Goal: Navigation & Orientation: Find specific page/section

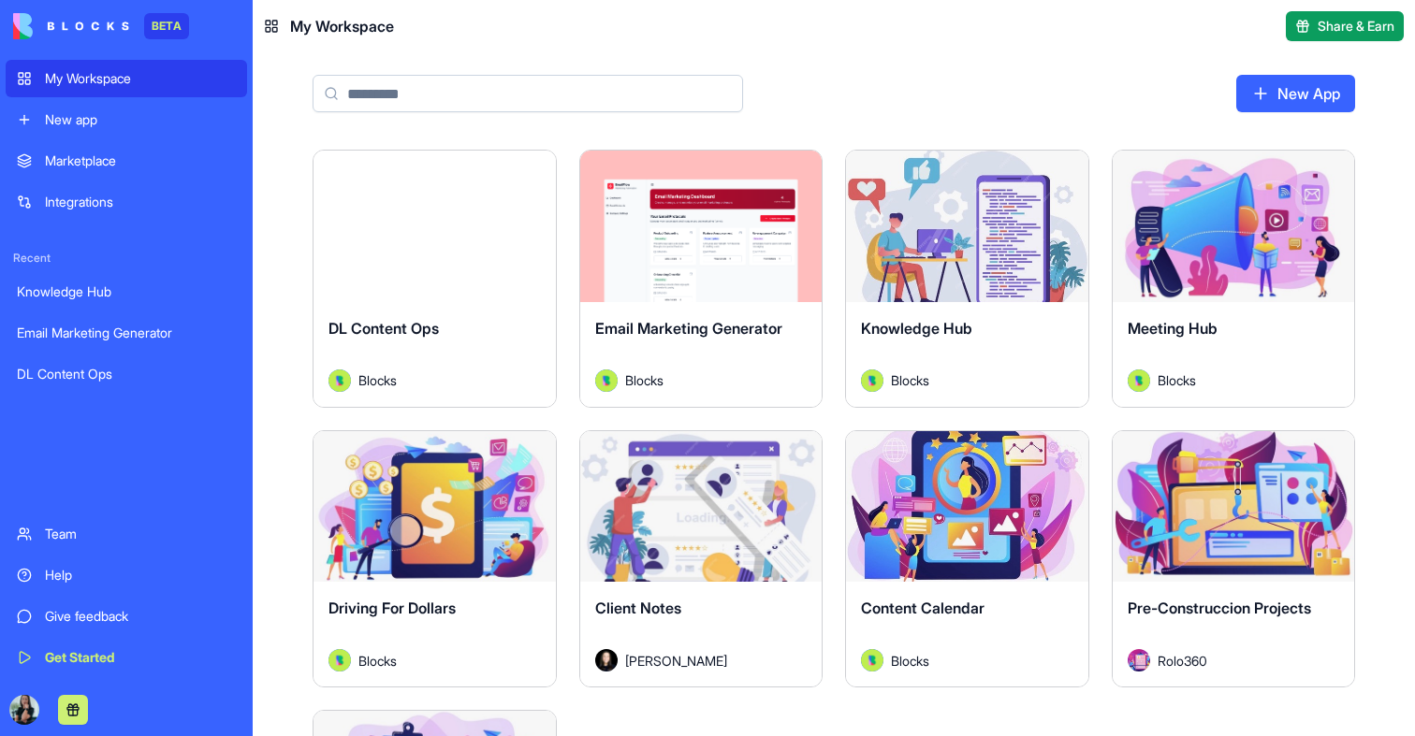
click at [381, 261] on div "Launch" at bounding box center [434, 227] width 242 height 152
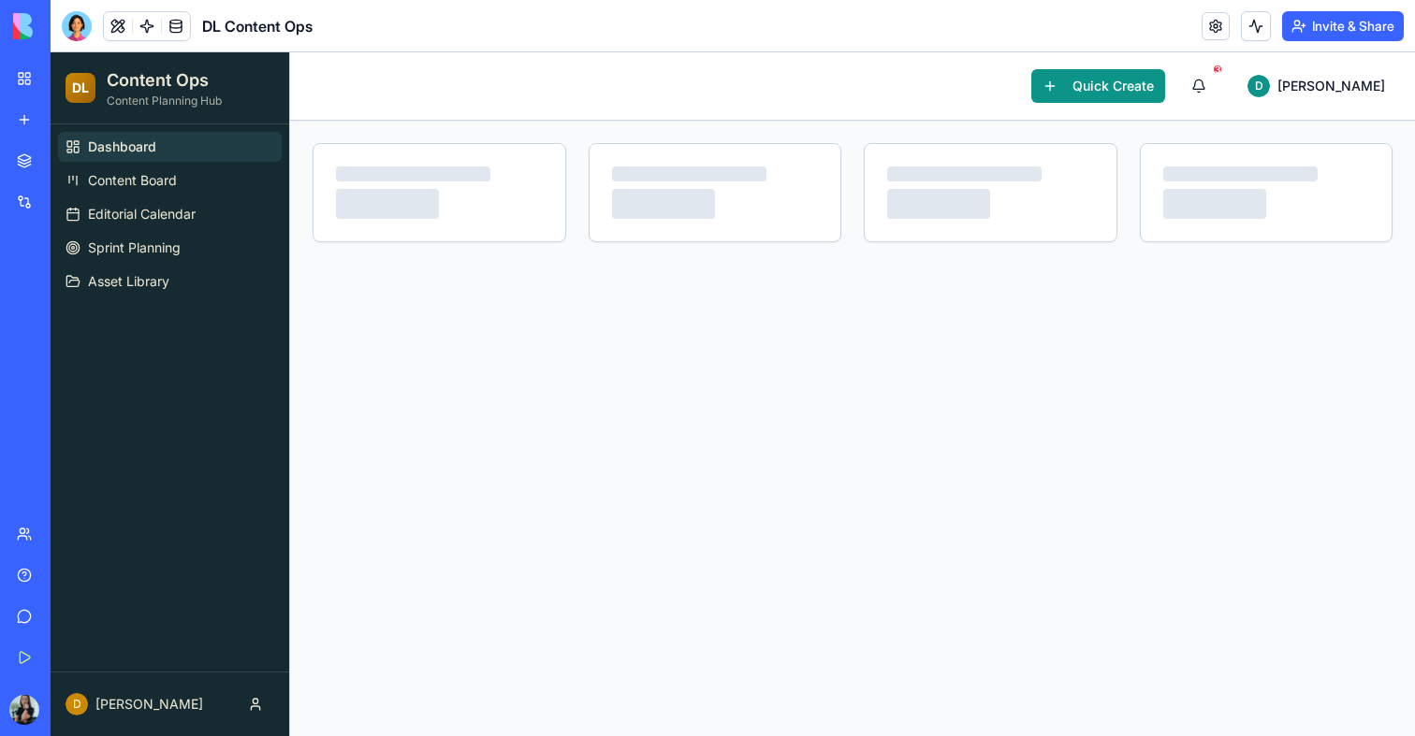
click at [69, 81] on div "My Workspace" at bounding box center [57, 78] width 24 height 19
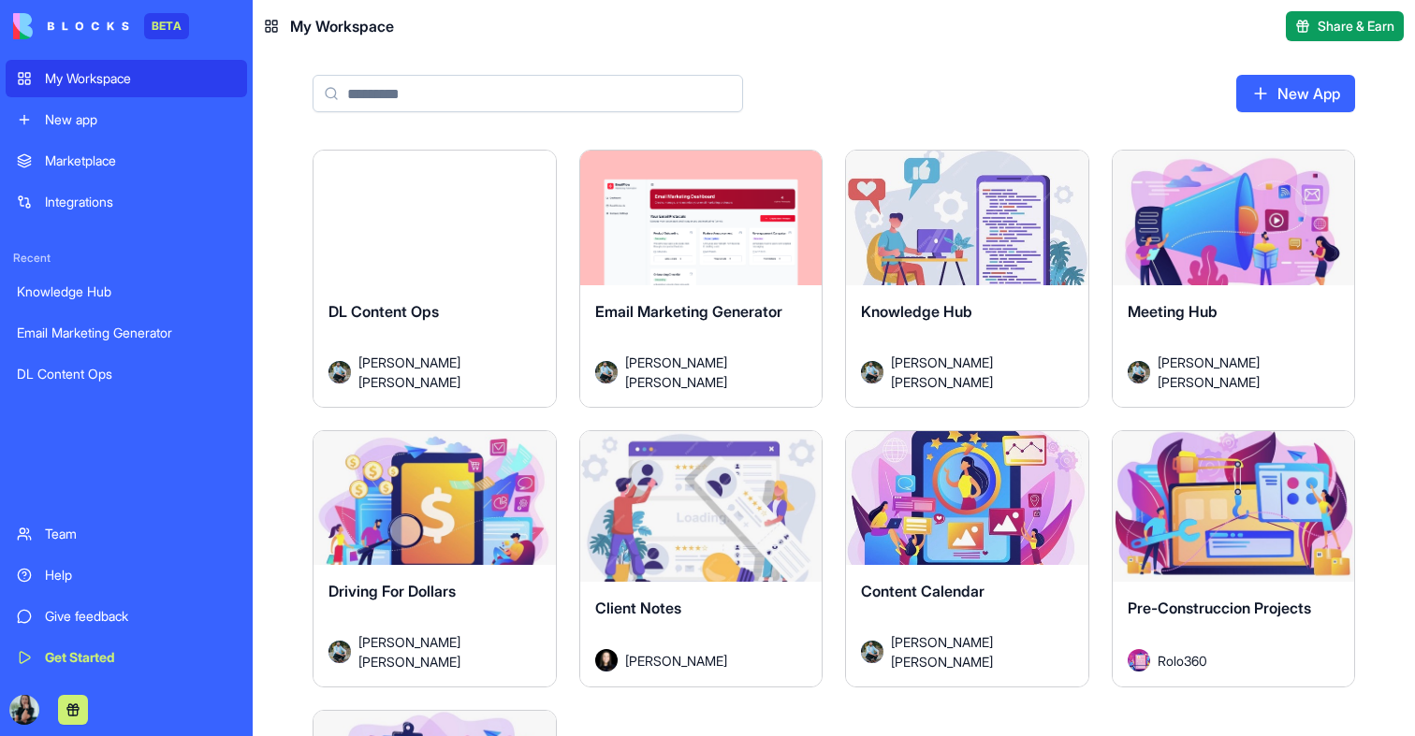
click at [1208, 221] on button "Launch" at bounding box center [1233, 226] width 140 height 37
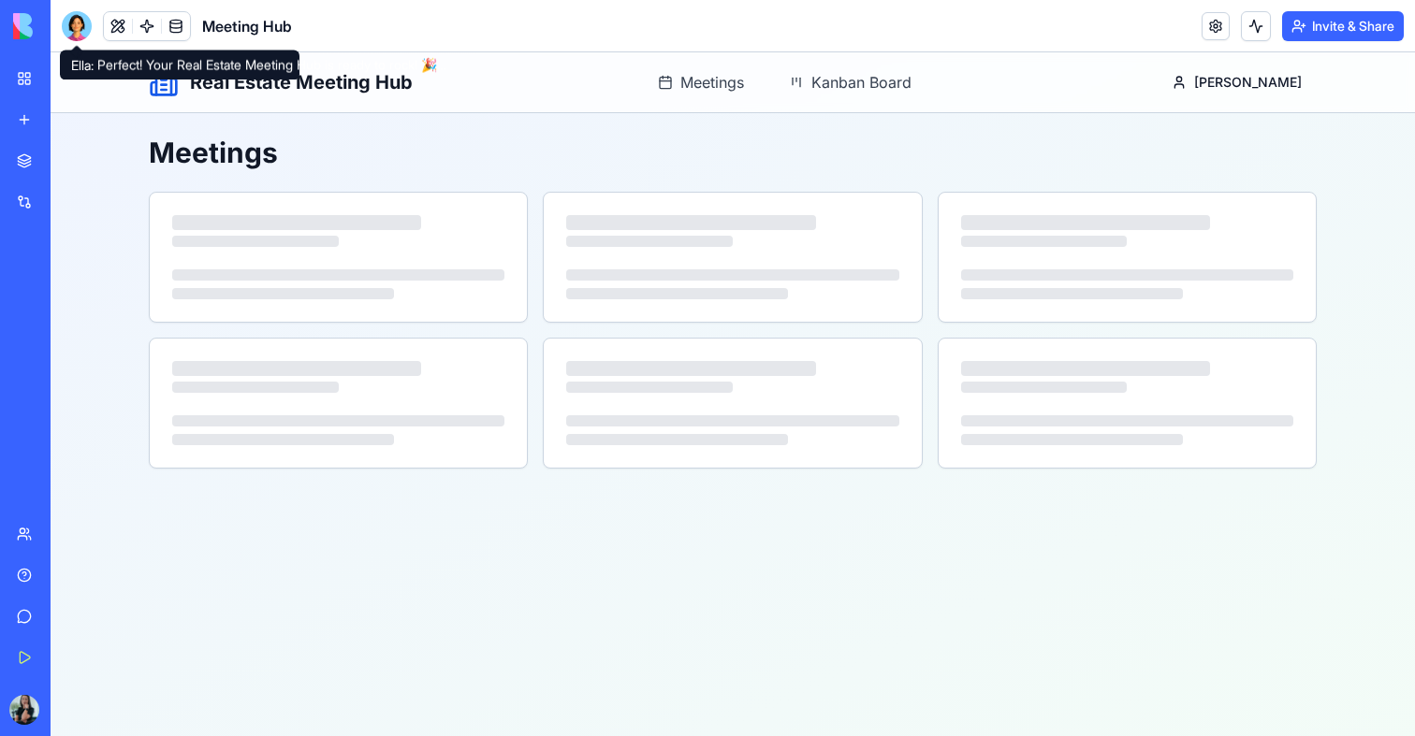
click at [80, 29] on div at bounding box center [77, 26] width 30 height 30
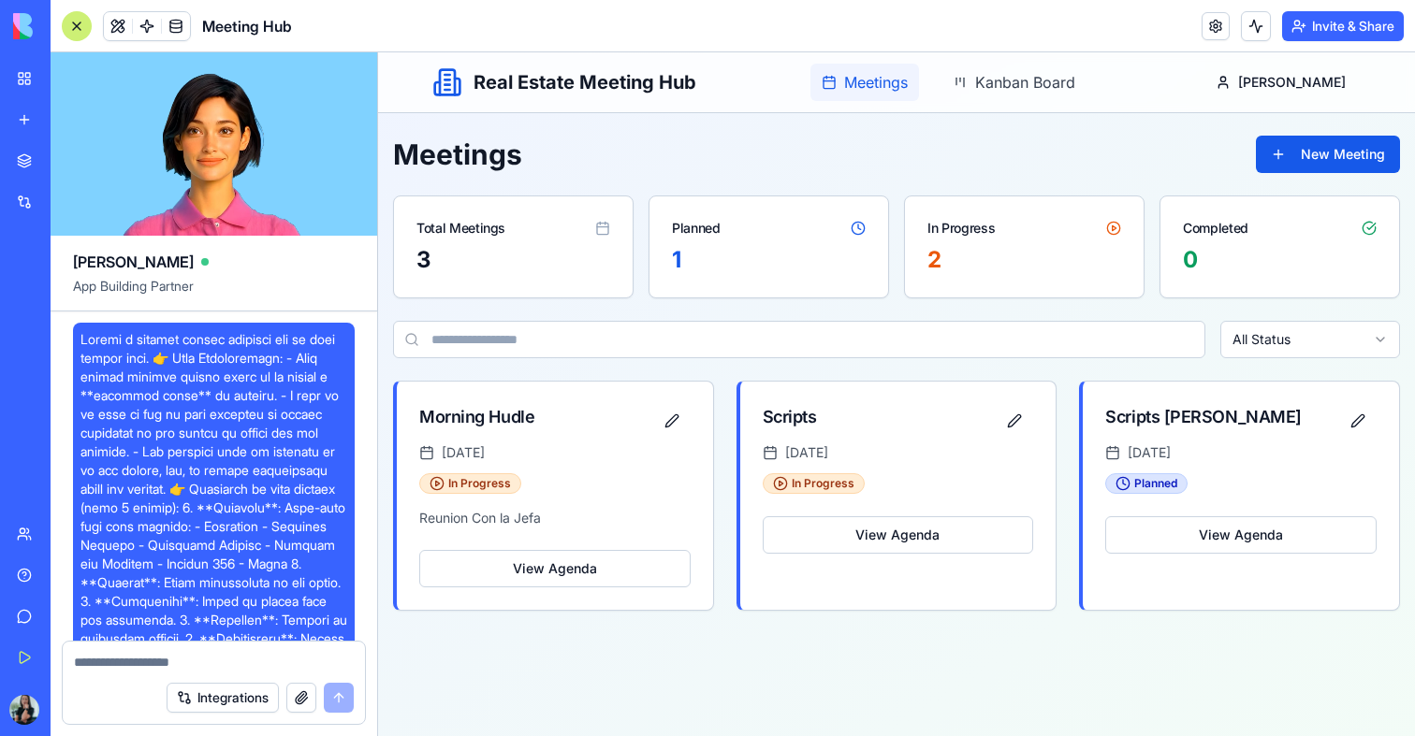
click at [908, 83] on span "Meetings" at bounding box center [876, 82] width 64 height 22
click at [1026, 83] on span "Kanban Board" at bounding box center [1025, 82] width 100 height 22
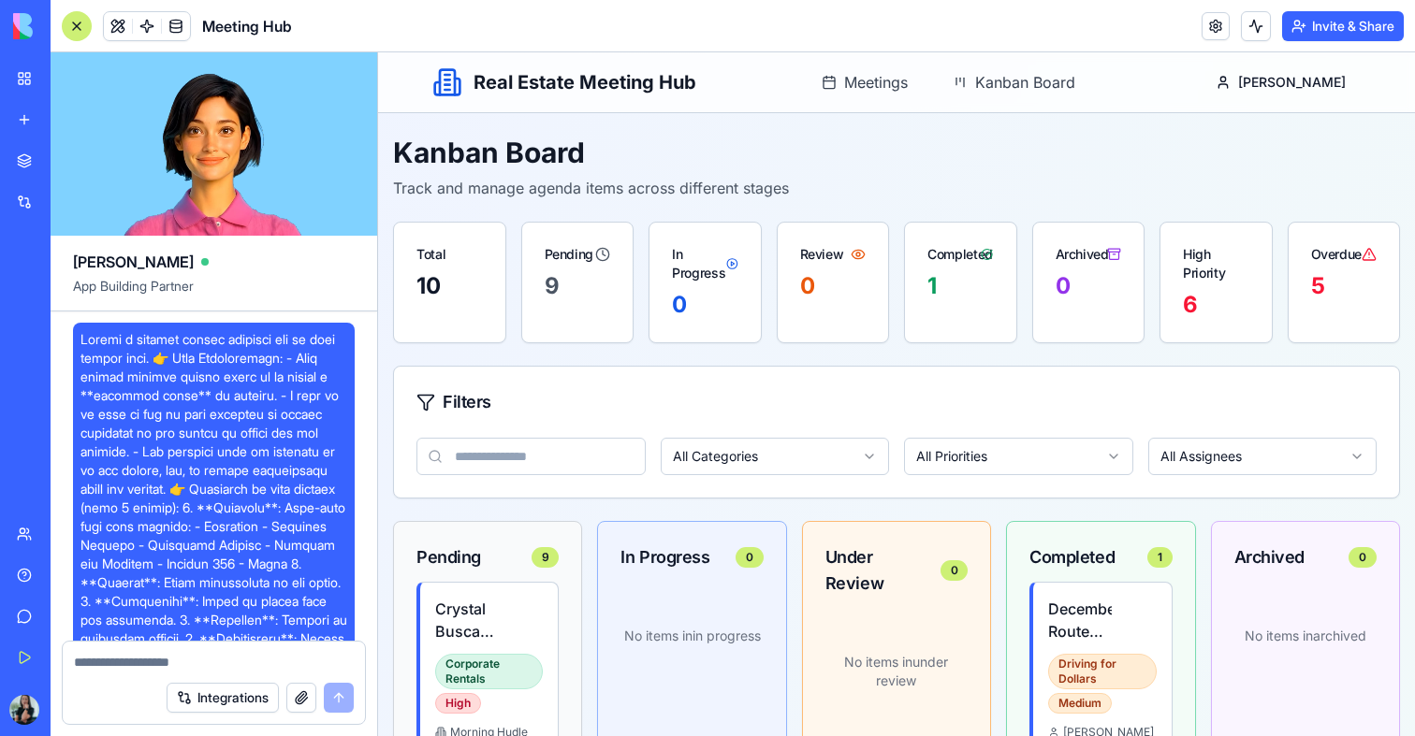
click at [20, 72] on link "My Workspace" at bounding box center [43, 78] width 75 height 37
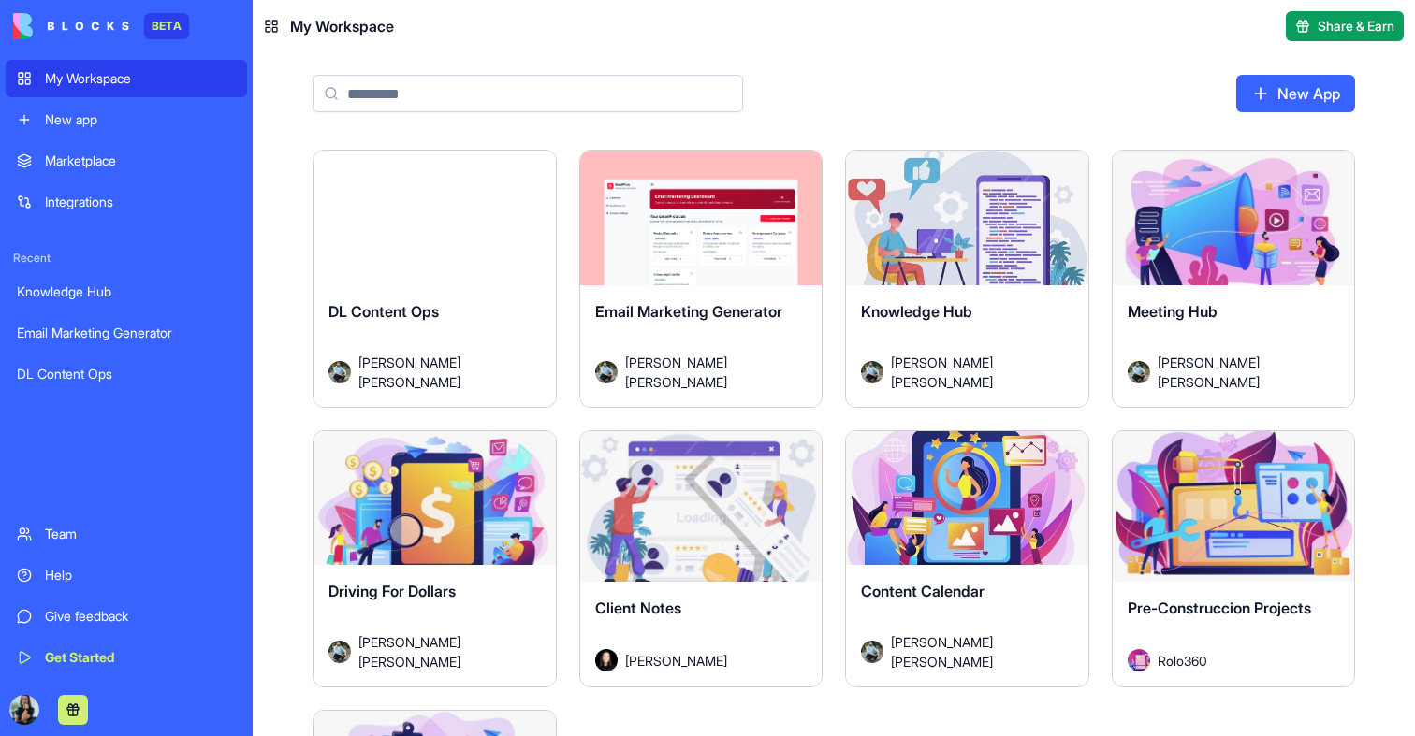
click at [466, 231] on button "Launch" at bounding box center [434, 226] width 140 height 37
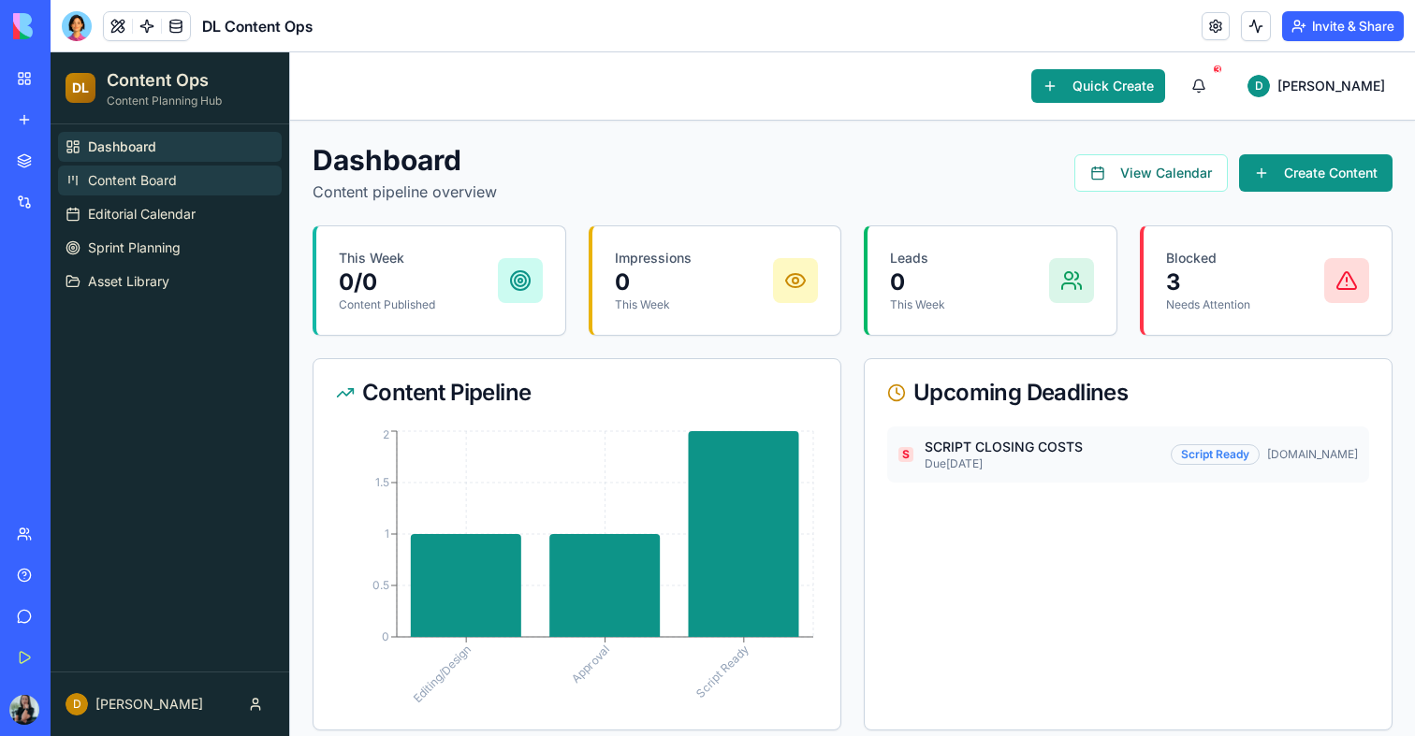
click at [136, 178] on span "Content Board" at bounding box center [132, 180] width 89 height 19
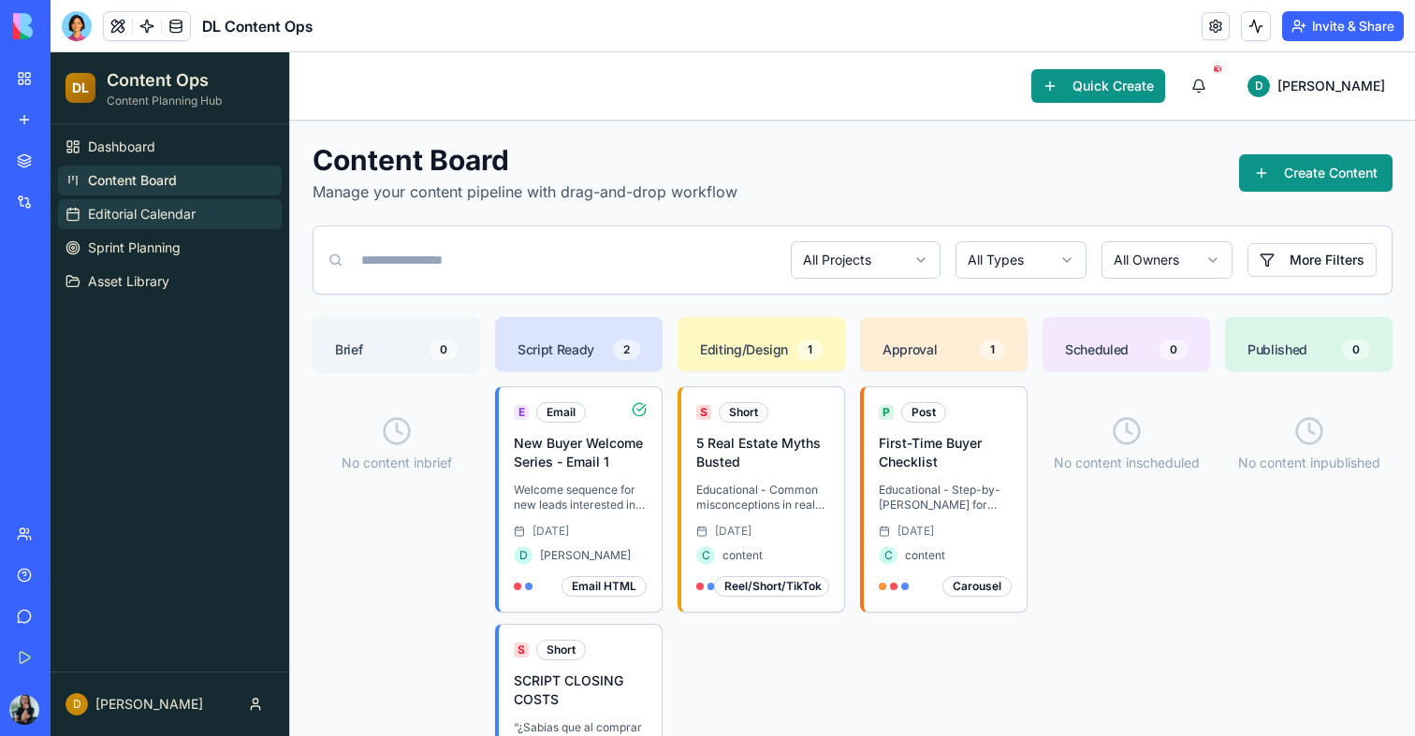
click at [136, 214] on span "Editorial Calendar" at bounding box center [142, 214] width 108 height 19
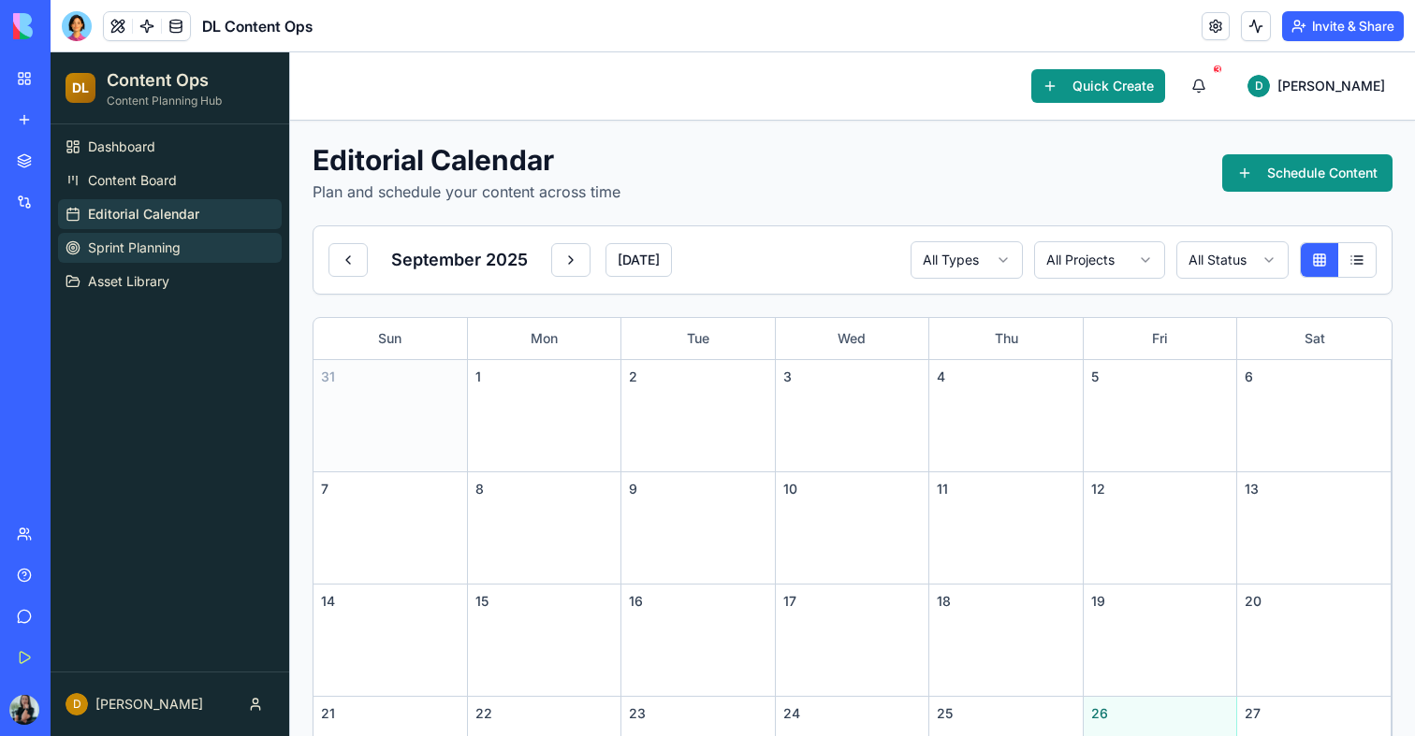
click at [138, 241] on span "Sprint Planning" at bounding box center [134, 248] width 93 height 19
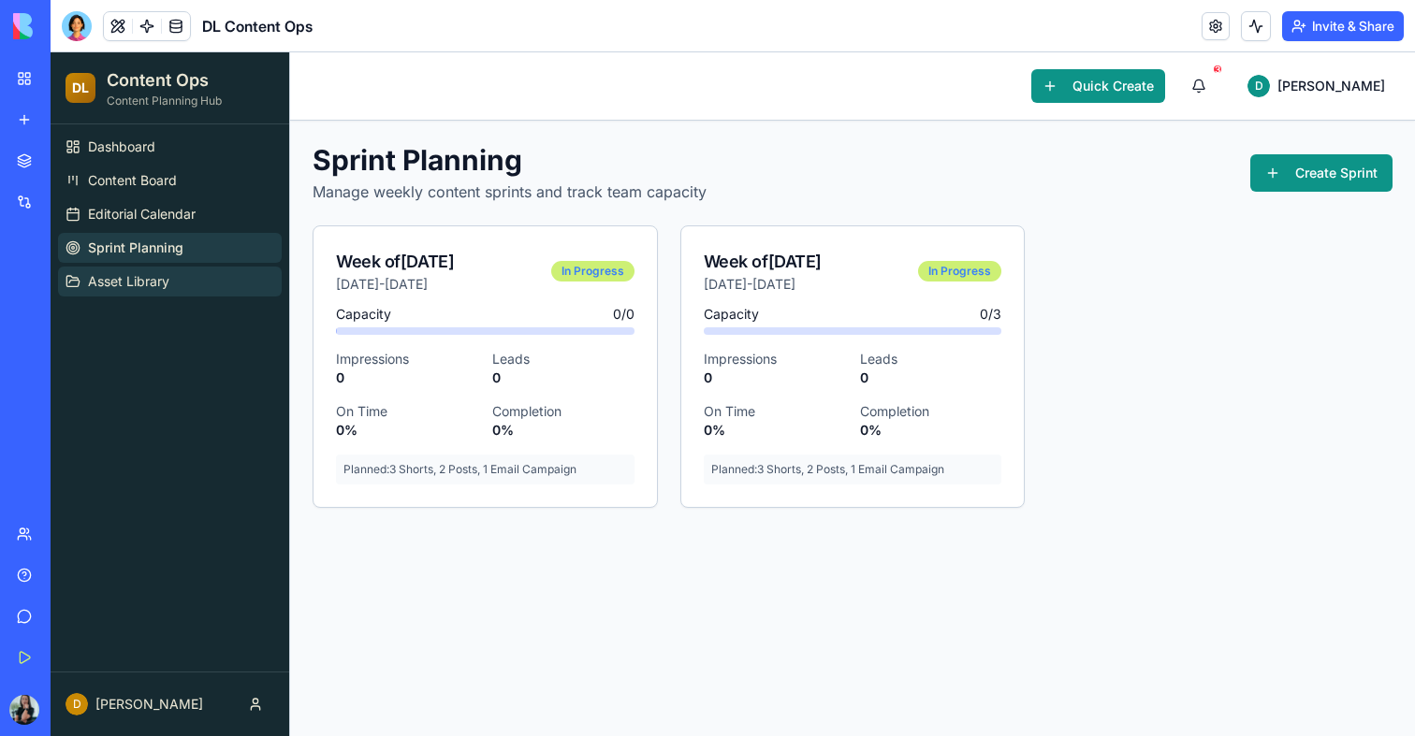
click at [122, 276] on span "Asset Library" at bounding box center [128, 281] width 81 height 19
click at [122, 285] on span "Asset Library" at bounding box center [128, 281] width 81 height 19
click at [123, 292] on button "Asset Library" at bounding box center [170, 282] width 224 height 30
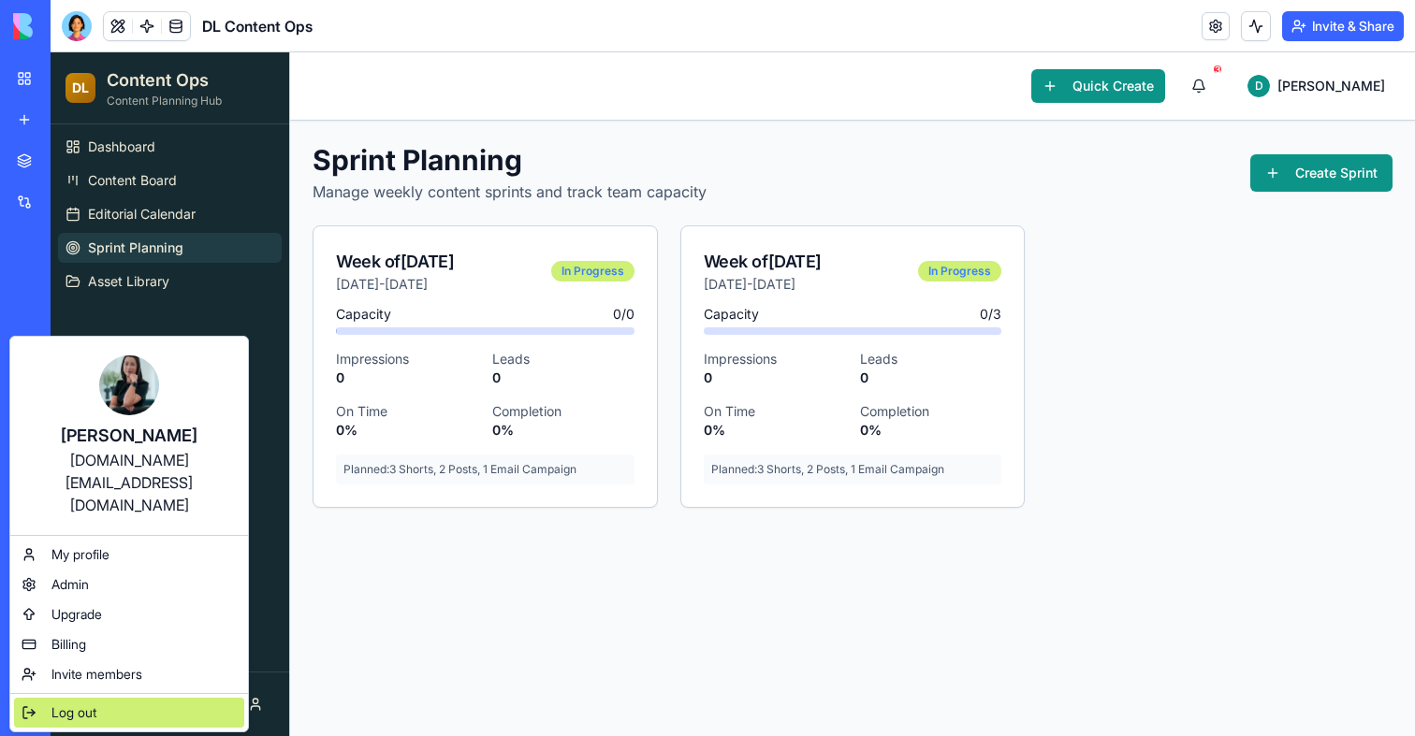
click at [62, 698] on div "Log out" at bounding box center [129, 713] width 230 height 30
